Goal: Contribute content: Contribute content

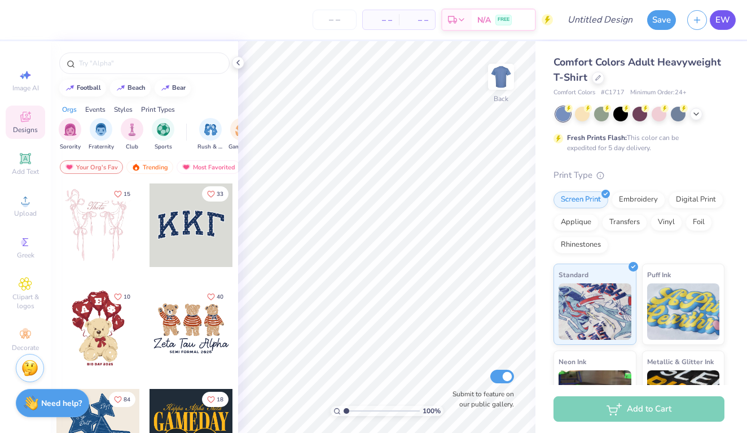
click at [721, 24] on span "EW" at bounding box center [722, 20] width 15 height 13
click at [588, 63] on span "Comfort Colors Adult Heavyweight T-Shirt" at bounding box center [637, 69] width 168 height 29
click at [602, 81] on div at bounding box center [598, 77] width 12 height 12
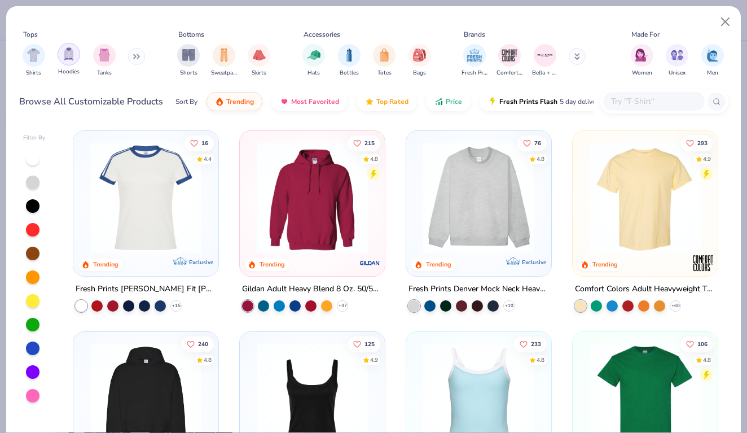
click at [71, 61] on div "filter for Hoodies" at bounding box center [69, 54] width 23 height 23
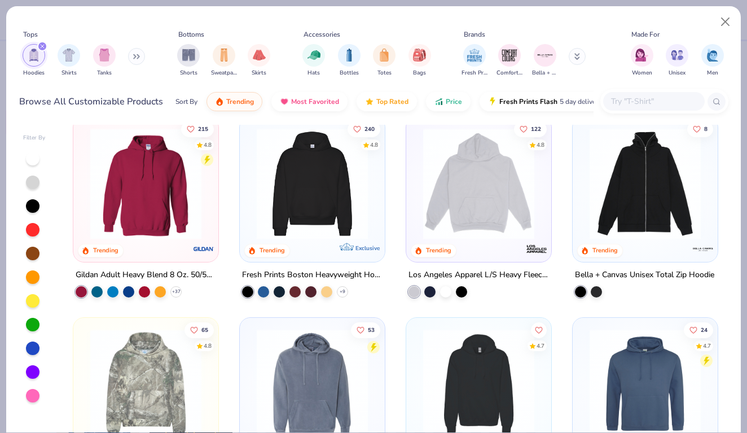
scroll to position [11, 0]
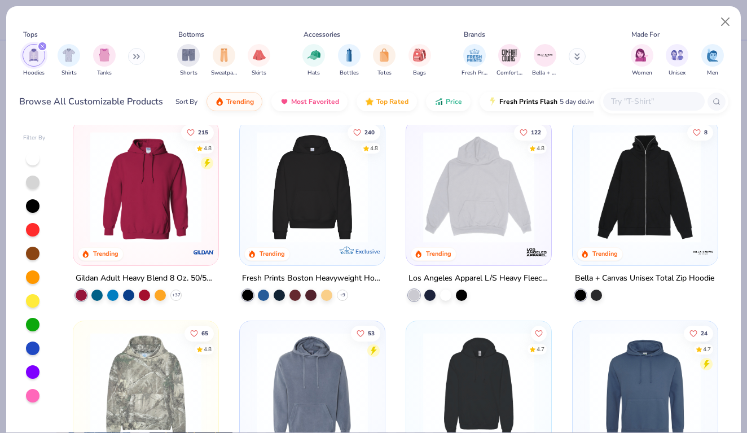
click at [462, 202] on img at bounding box center [478, 186] width 122 height 111
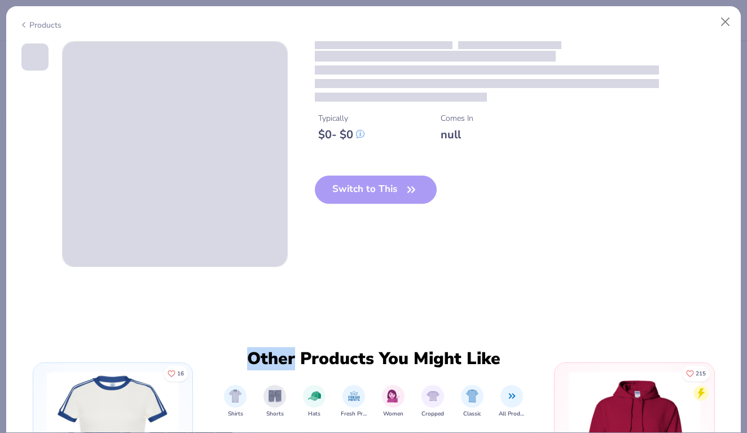
click at [462, 202] on div "Typically $ 0 - $ 0 Comes In null Switch to This" at bounding box center [521, 131] width 413 height 180
click at [412, 241] on div "Typically $ 0 - $ 0 Comes In null Switch to This" at bounding box center [373, 154] width 709 height 226
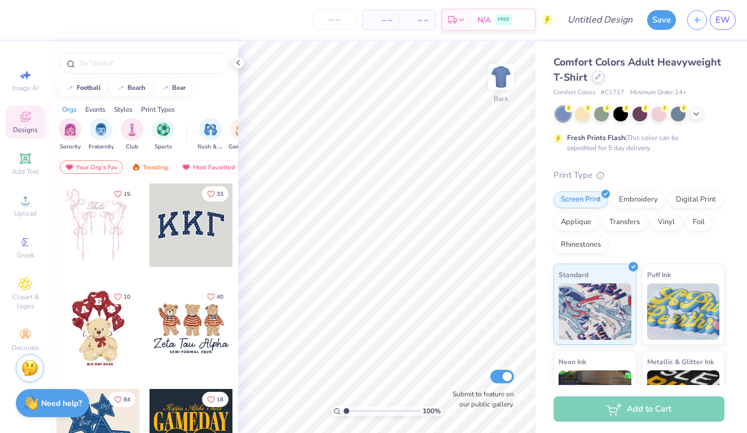
click at [596, 77] on icon at bounding box center [598, 77] width 6 height 6
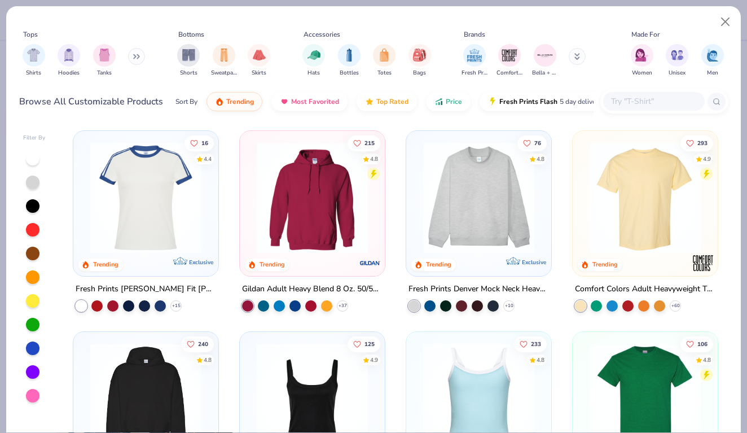
click at [294, 193] on img at bounding box center [312, 197] width 122 height 111
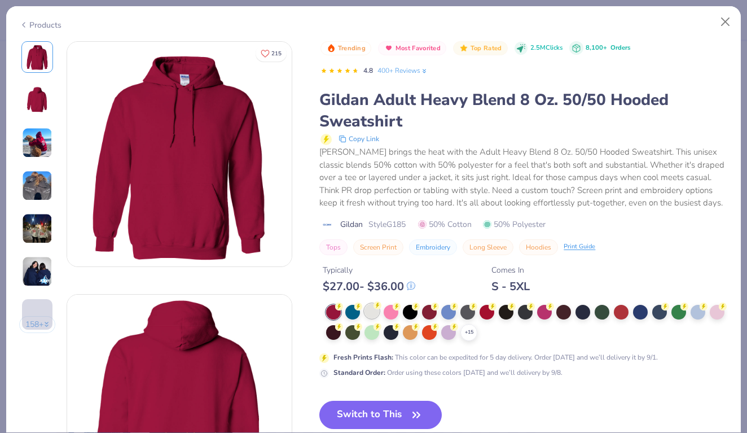
click at [343, 307] on circle at bounding box center [339, 306] width 8 height 8
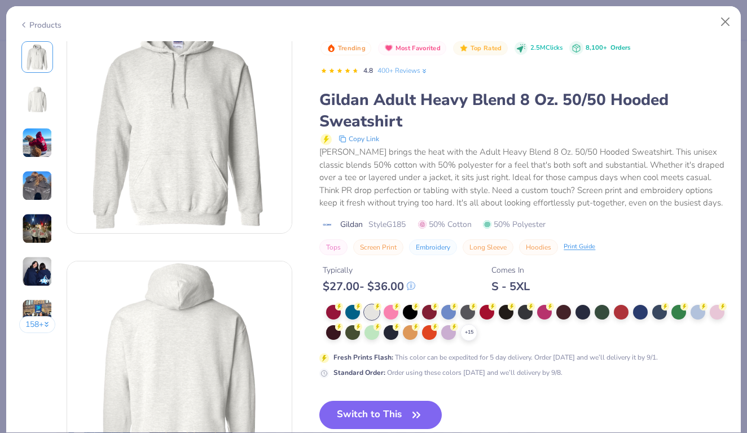
scroll to position [56, 0]
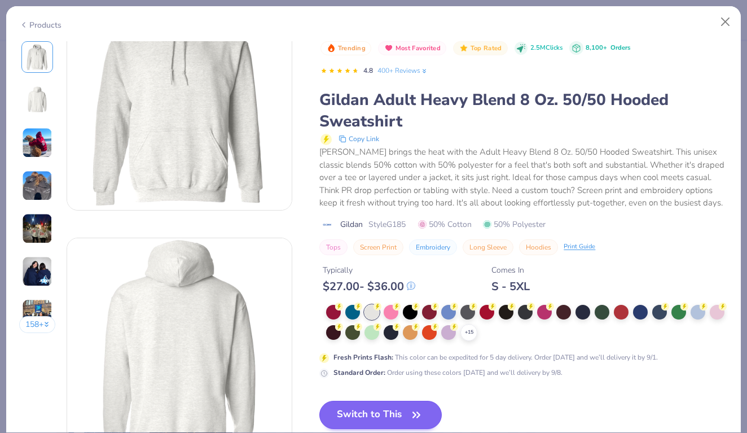
click at [393, 415] on button "Switch to This" at bounding box center [380, 414] width 122 height 28
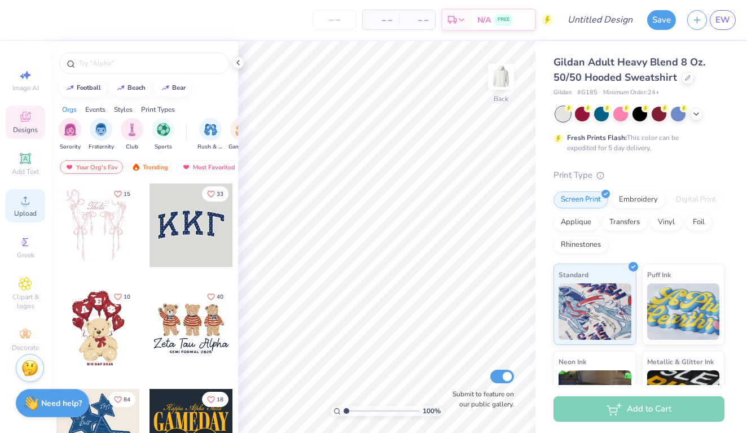
click at [27, 218] on div "Upload" at bounding box center [25, 205] width 39 height 33
click at [28, 209] on span "Upload" at bounding box center [25, 213] width 23 height 9
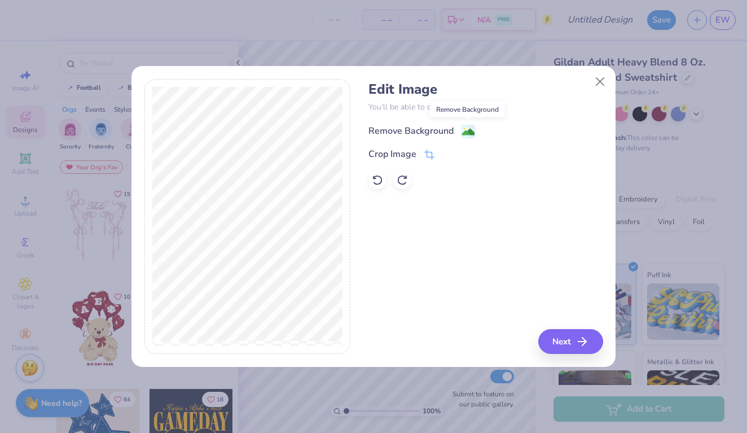
click at [466, 127] on image at bounding box center [468, 132] width 12 height 12
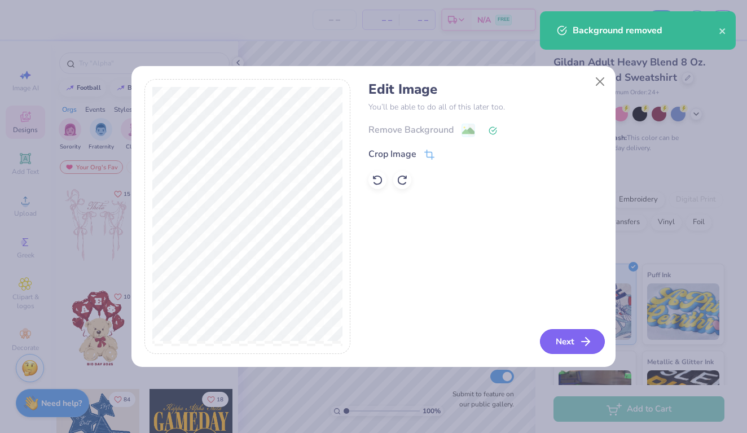
click at [568, 347] on button "Next" at bounding box center [572, 341] width 65 height 25
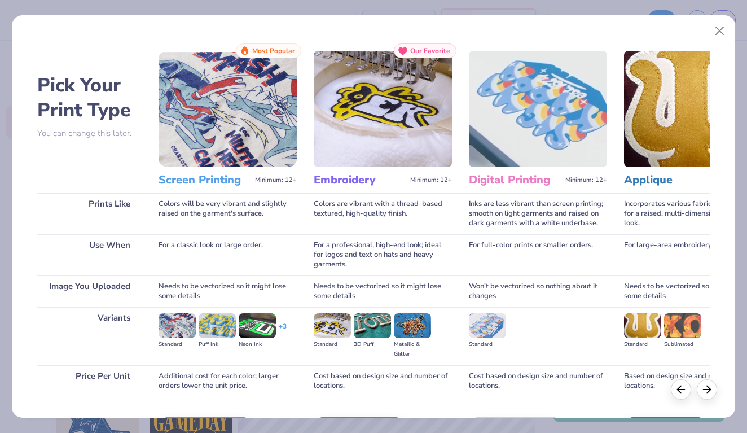
click at [225, 139] on img at bounding box center [227, 109] width 138 height 116
click at [702, 389] on icon at bounding box center [707, 387] width 12 height 12
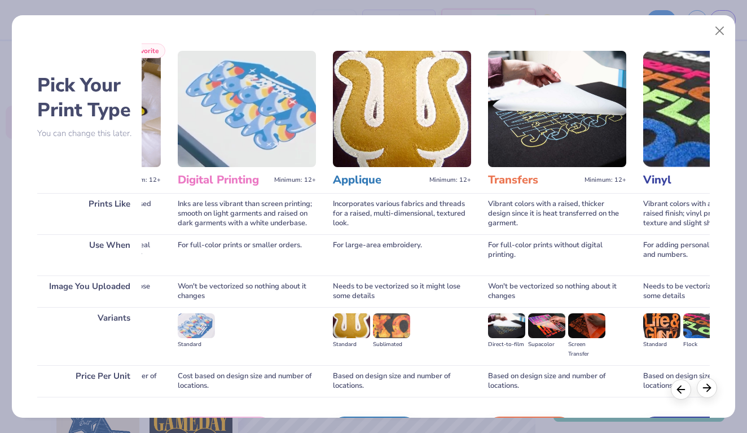
scroll to position [0, 336]
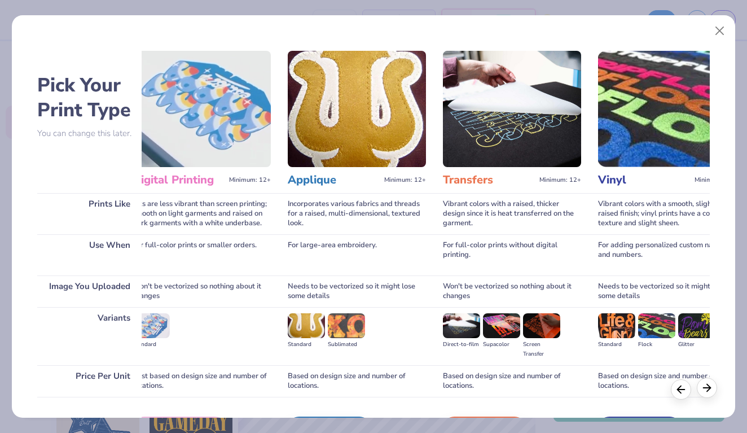
click at [702, 389] on icon at bounding box center [707, 387] width 12 height 12
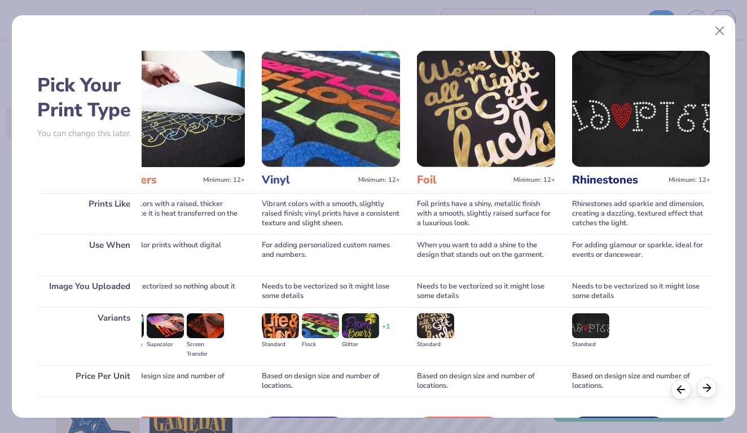
click at [702, 389] on icon at bounding box center [707, 387] width 12 height 12
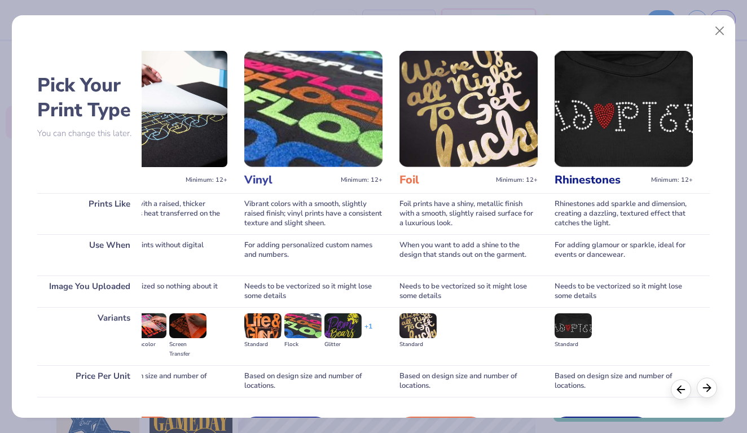
click at [702, 389] on icon at bounding box center [707, 387] width 12 height 12
click at [718, 35] on button "Close" at bounding box center [719, 30] width 21 height 21
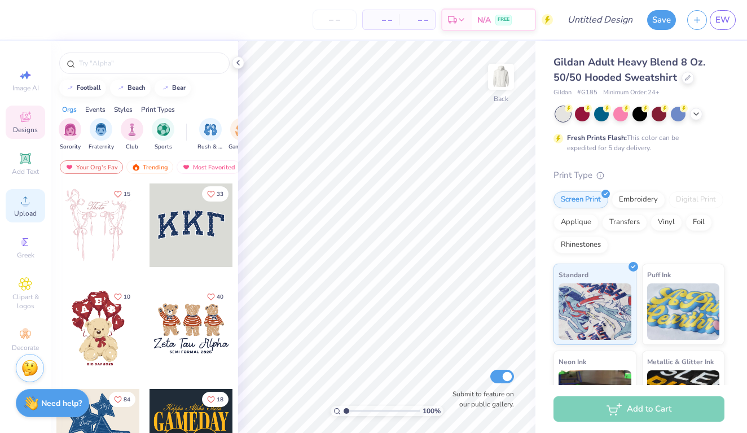
click at [23, 207] on div "Upload" at bounding box center [25, 205] width 39 height 33
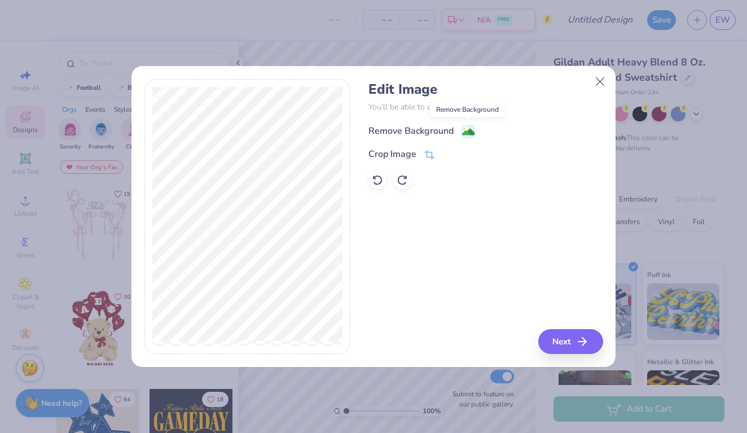
click at [464, 126] on image at bounding box center [468, 132] width 12 height 12
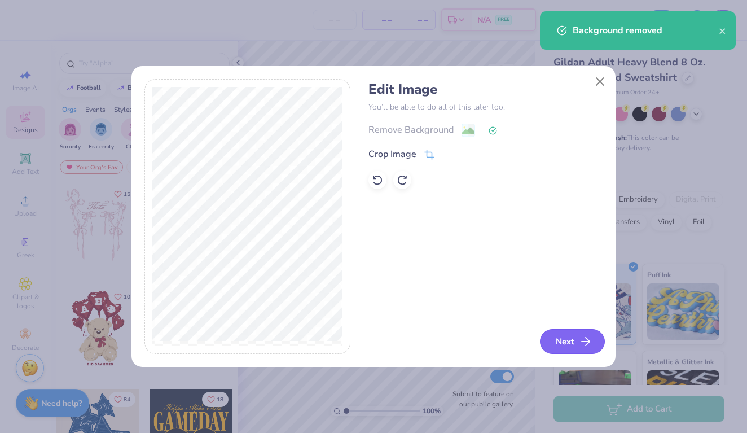
click at [565, 336] on button "Next" at bounding box center [572, 341] width 65 height 25
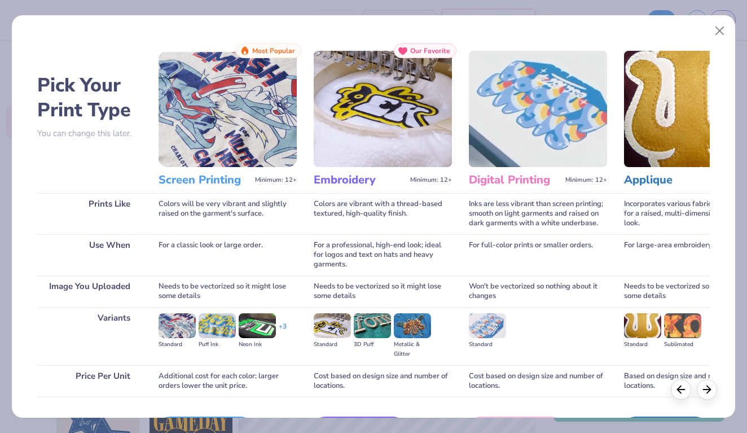
click at [246, 139] on img at bounding box center [227, 109] width 138 height 116
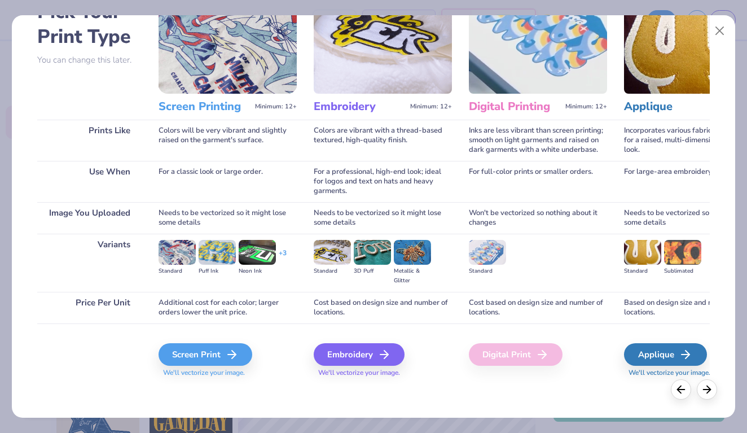
scroll to position [73, 0]
click at [236, 347] on div "Screen Print" at bounding box center [207, 354] width 94 height 23
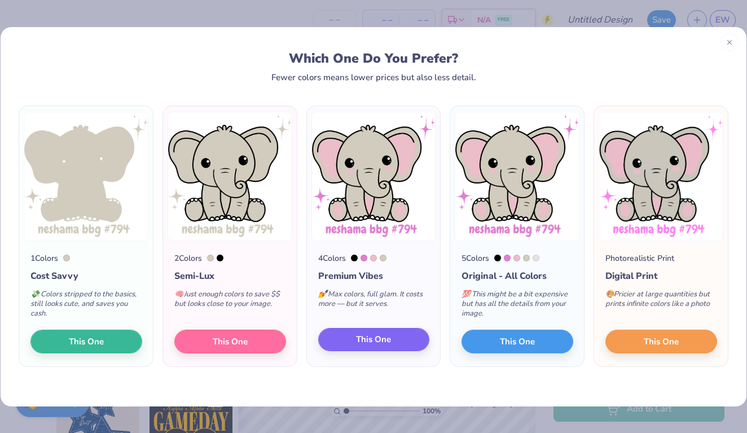
click at [386, 338] on span "This One" at bounding box center [373, 339] width 35 height 13
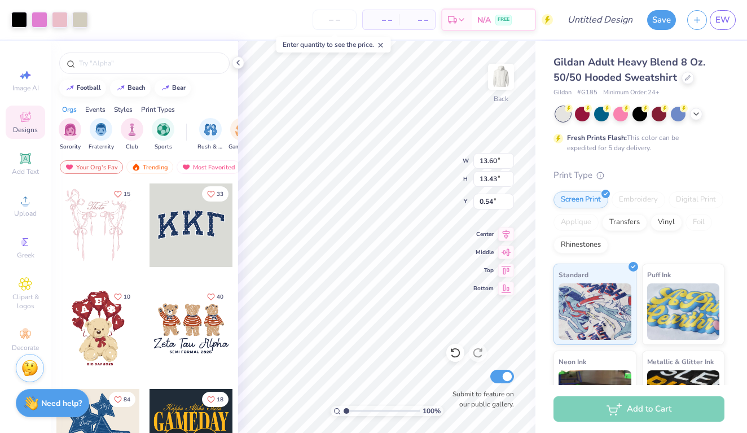
type input "4.89"
type input "4.83"
type input "2.42"
type input "3.00"
type input "2.42"
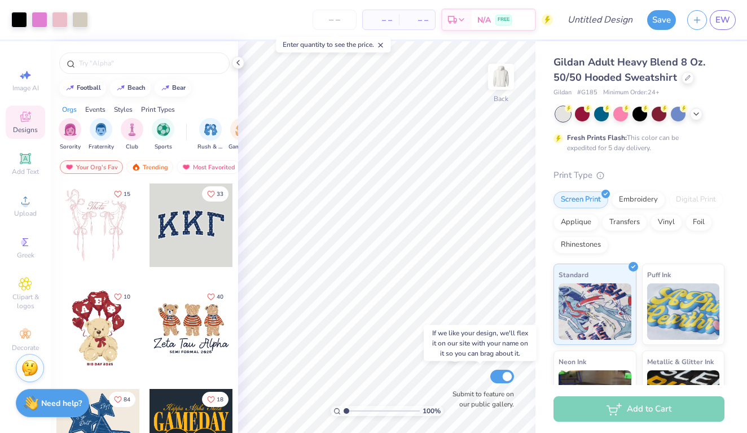
click at [497, 378] on input "Submit to feature on our public gallery." at bounding box center [502, 376] width 24 height 14
checkbox input "false"
click at [658, 21] on button "Save" at bounding box center [661, 18] width 29 height 20
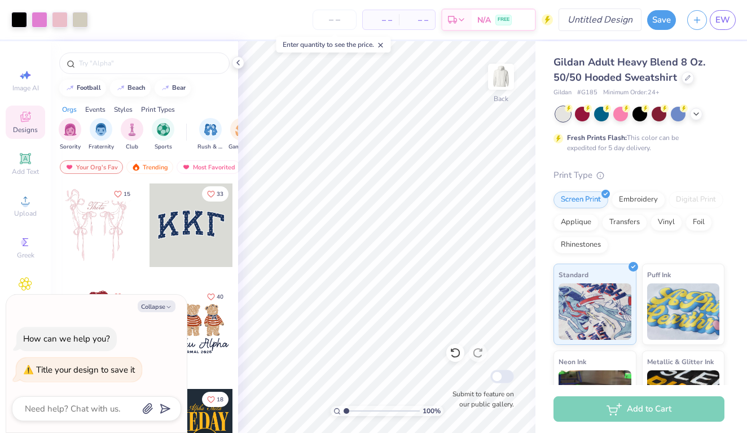
type textarea "x"
click at [623, 19] on input "Design Title" at bounding box center [613, 19] width 55 height 23
type input "e"
type textarea "x"
type input "el"
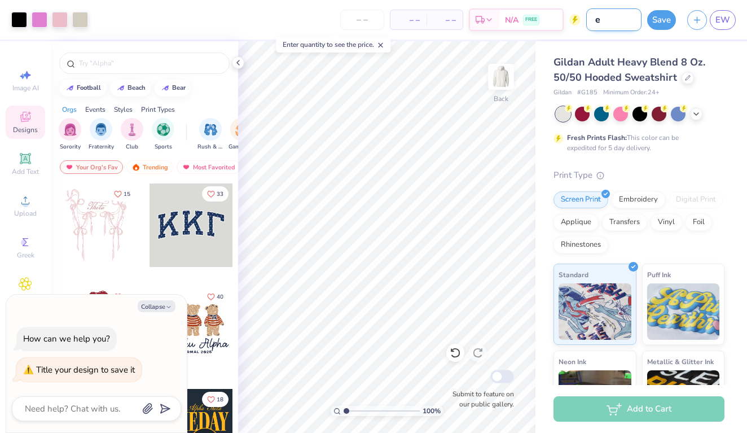
type textarea "x"
type input "ele"
type textarea "x"
type input "elep"
type textarea "x"
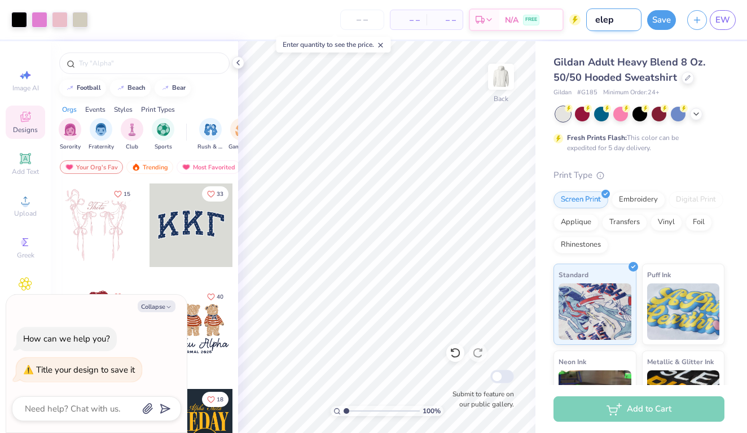
type input "eleph"
type textarea "x"
type input "elepha"
type textarea "x"
type input "elephan"
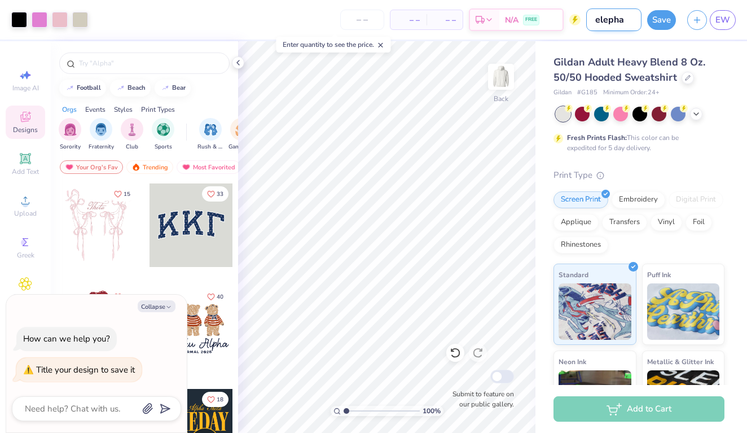
type textarea "x"
type input "elephant"
type textarea "x"
type input "elephant"
type textarea "x"
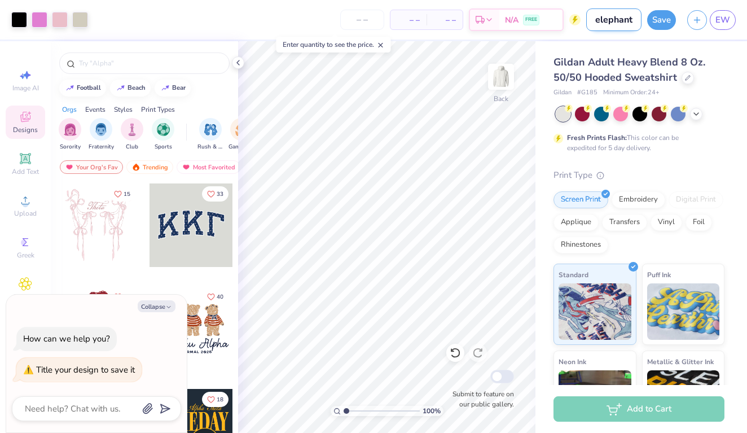
type input "elephant n"
type textarea "x"
type input "elephant ne"
type textarea "x"
type input "elephant neh"
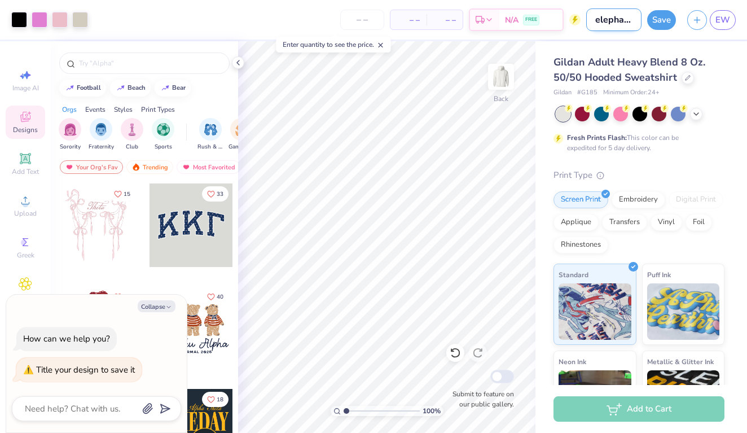
type textarea "x"
type input "elephant nehs"
type textarea "x"
type input "elephant nehsm"
type textarea "x"
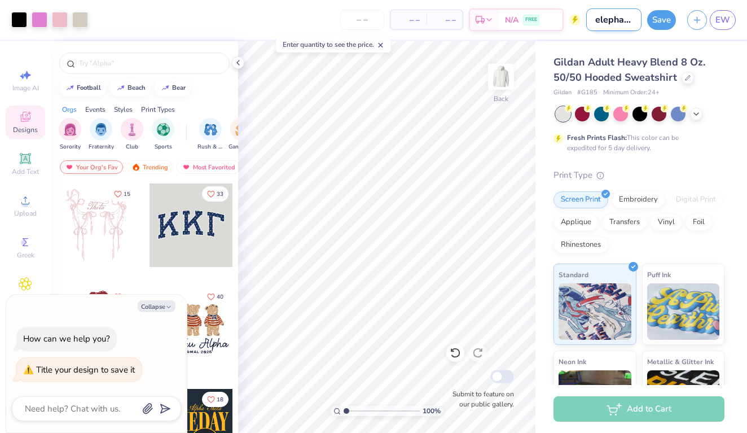
type input "elephant nehsma"
type textarea "x"
type input "elephant nehsma="
type textarea "x"
type input "elephant nehsma=="
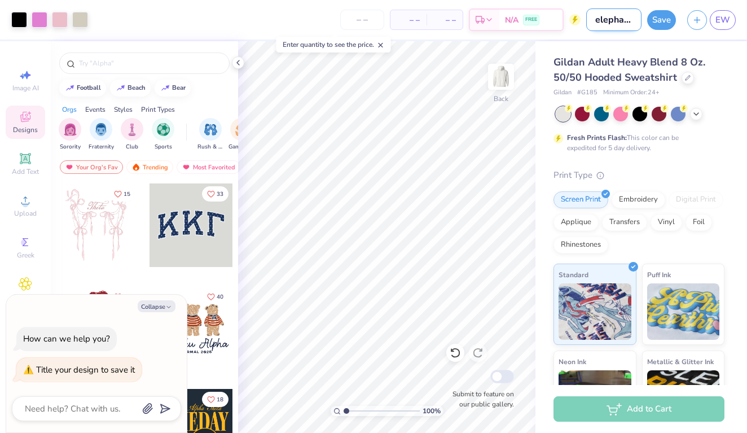
type textarea "x"
type input "elephant nehsma==="
type textarea "x"
type input "elephant nehsma===="
type textarea "x"
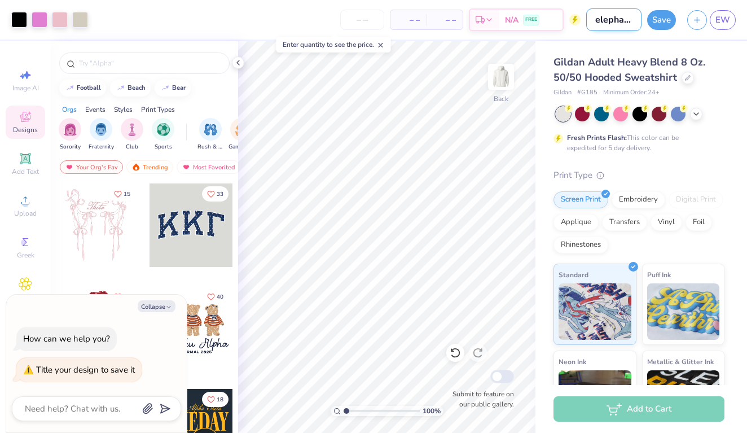
type input "elephant nehsma==="
type textarea "x"
type input "elephant nehsma=="
type textarea "x"
type input "elephant nehsma="
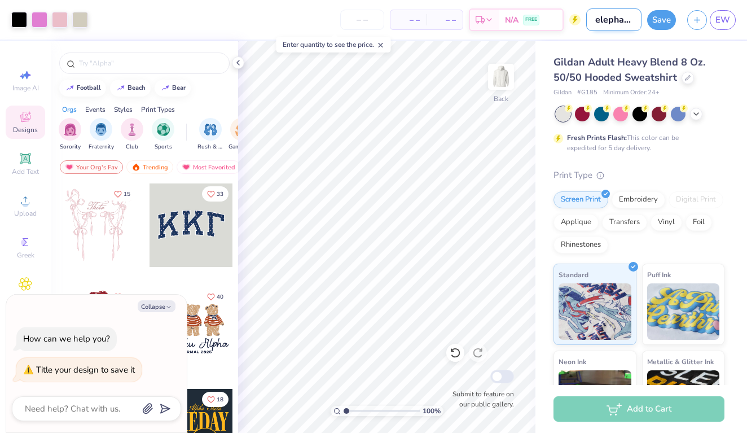
type textarea "x"
type input "elephant nehsma"
type textarea "x"
type input "elephant nehsm"
type textarea "x"
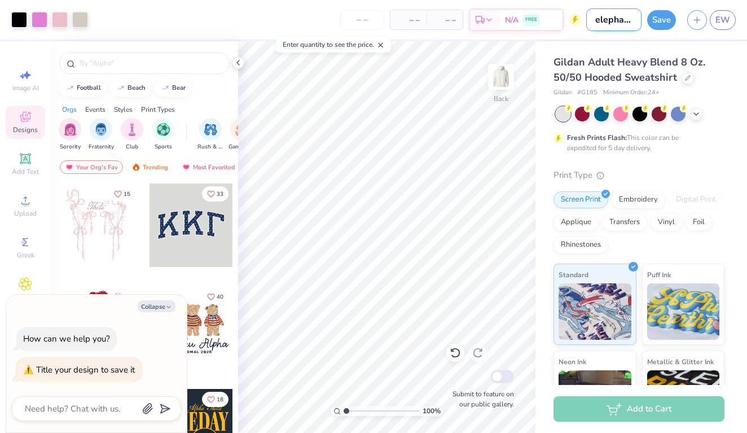
type input "elephant nehs"
type textarea "x"
type input "elephant neh"
type textarea "x"
type input "elephant ne"
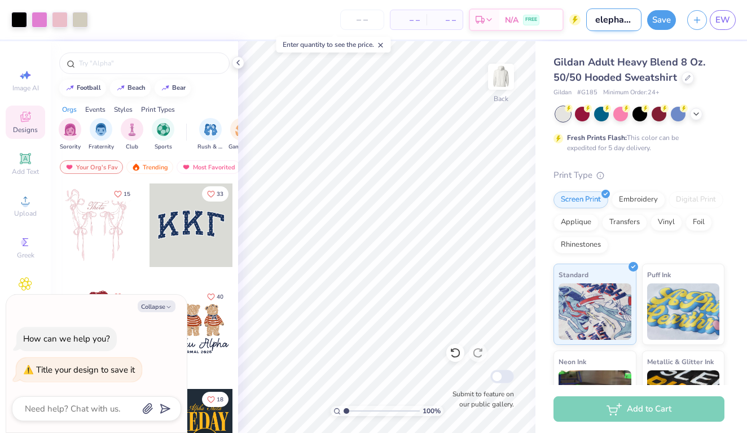
type textarea "x"
type input "elephant nes"
type textarea "x"
type input "elephant nesh"
type textarea "x"
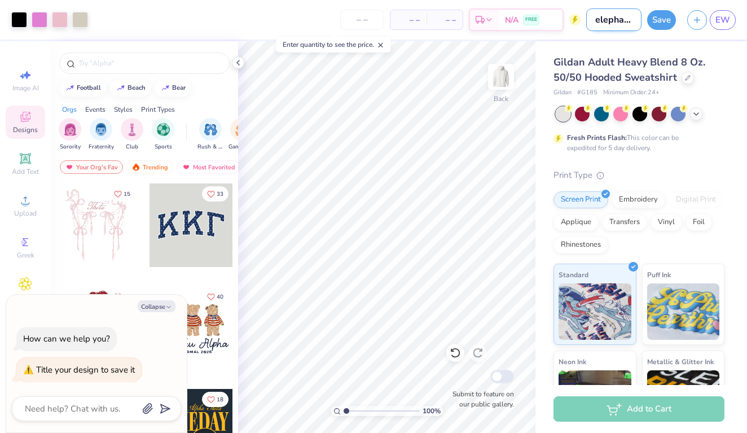
type input "elephant [PERSON_NAME]"
type textarea "x"
type input "elephant nesham"
type textarea "x"
type input "elephant neshama"
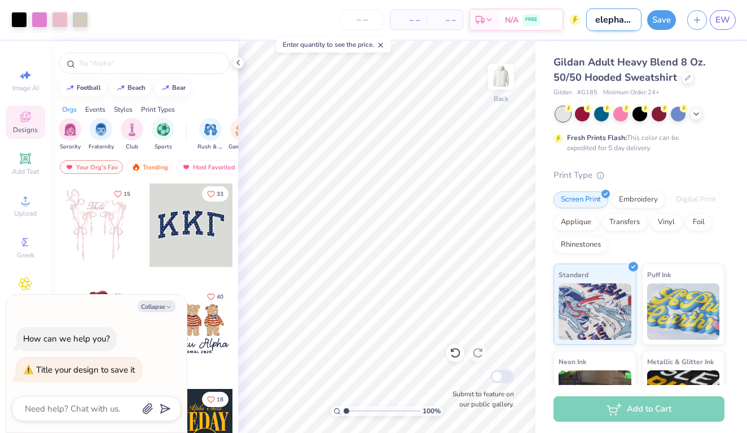
type textarea "x"
type input "elephant neshama"
type textarea "x"
type input "elephant neshama h"
type textarea "x"
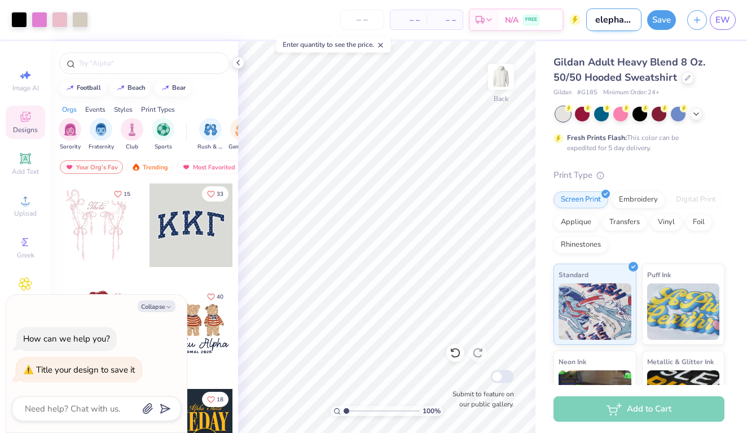
type input "elephant neshama ho"
type textarea "x"
type input "elephant neshama hoo"
type textarea "x"
type input "elephant [PERSON_NAME]"
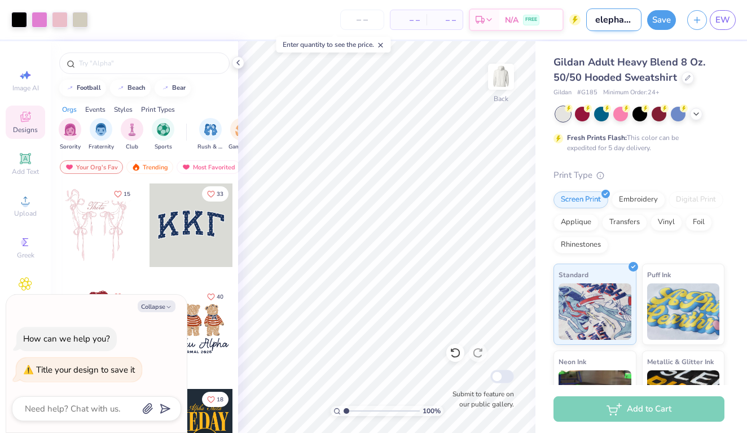
type textarea "x"
type input "elephant neshama hoodi"
type textarea "x"
type input "elephant neshama hoodie"
type textarea "x"
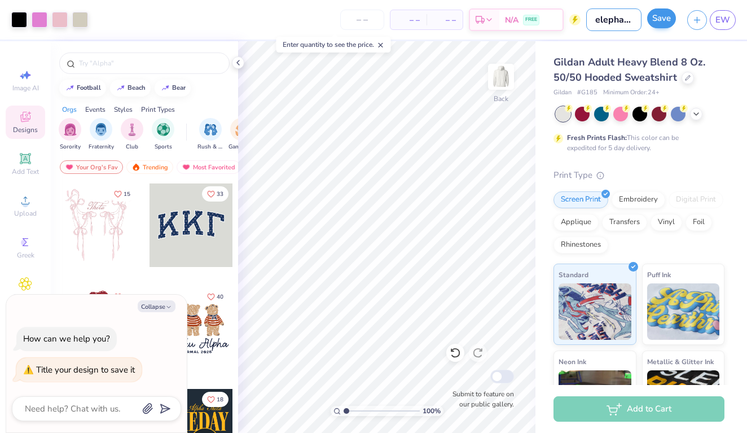
type input "elephant neshama hoodie"
click at [652, 15] on button "Save" at bounding box center [661, 18] width 29 height 20
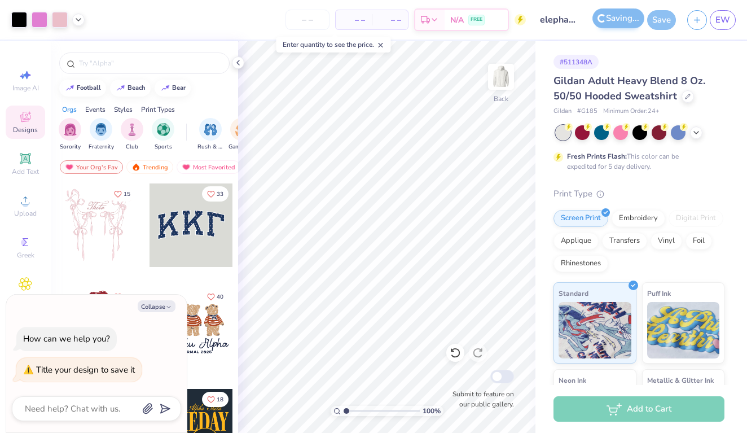
type textarea "x"
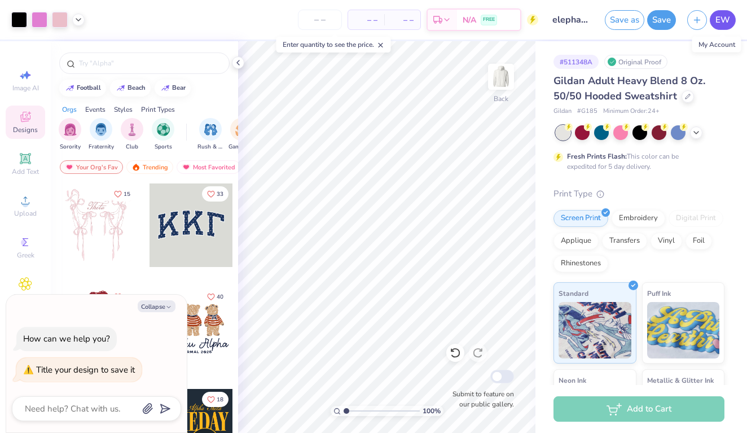
click at [729, 12] on link "EW" at bounding box center [723, 20] width 26 height 20
